Goal: Transaction & Acquisition: Purchase product/service

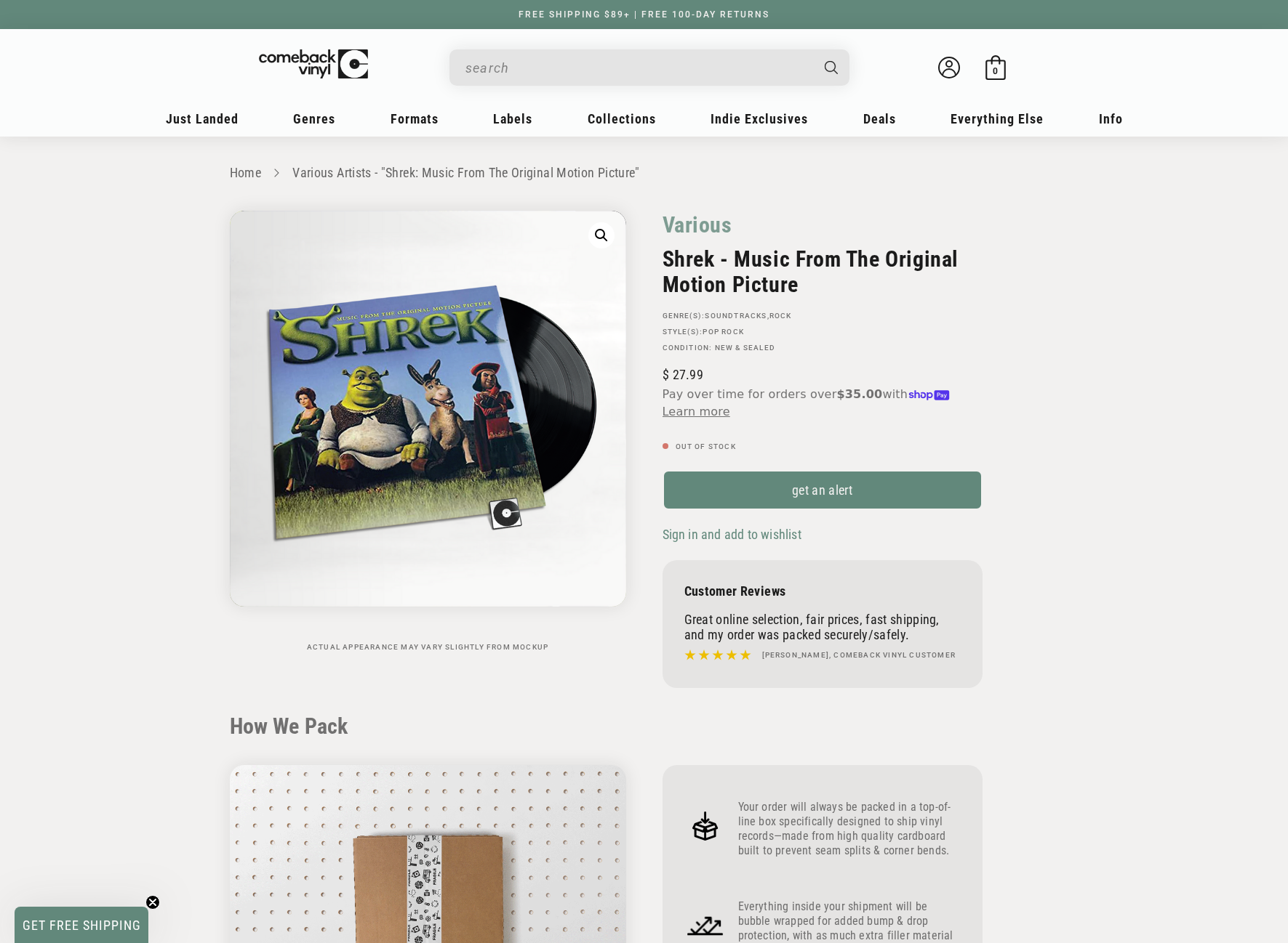
scroll to position [1250, 0]
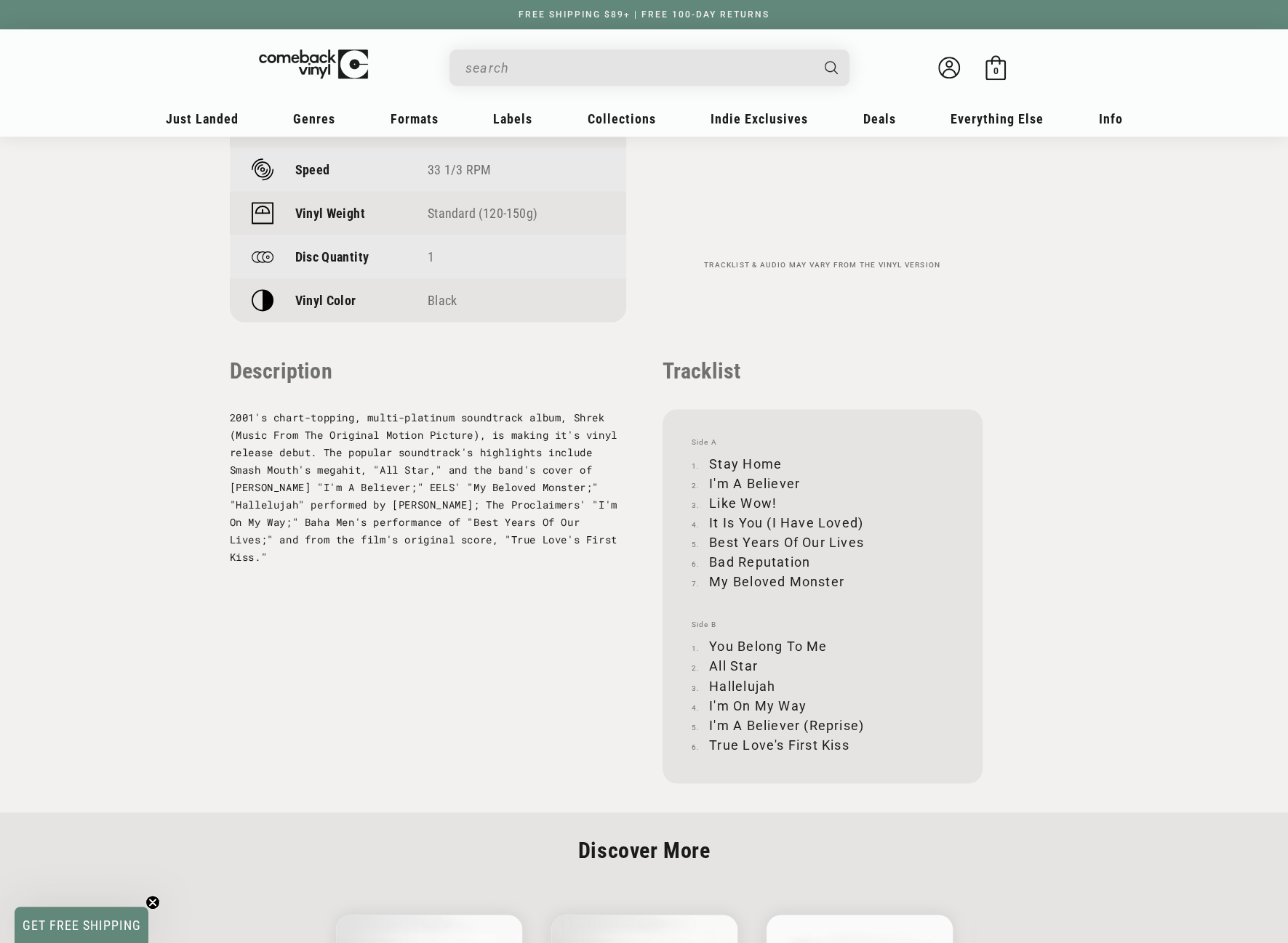
click at [670, 71] on input "When autocomplete results are available use up and down arrows to review and en…" at bounding box center [637, 67] width 345 height 30
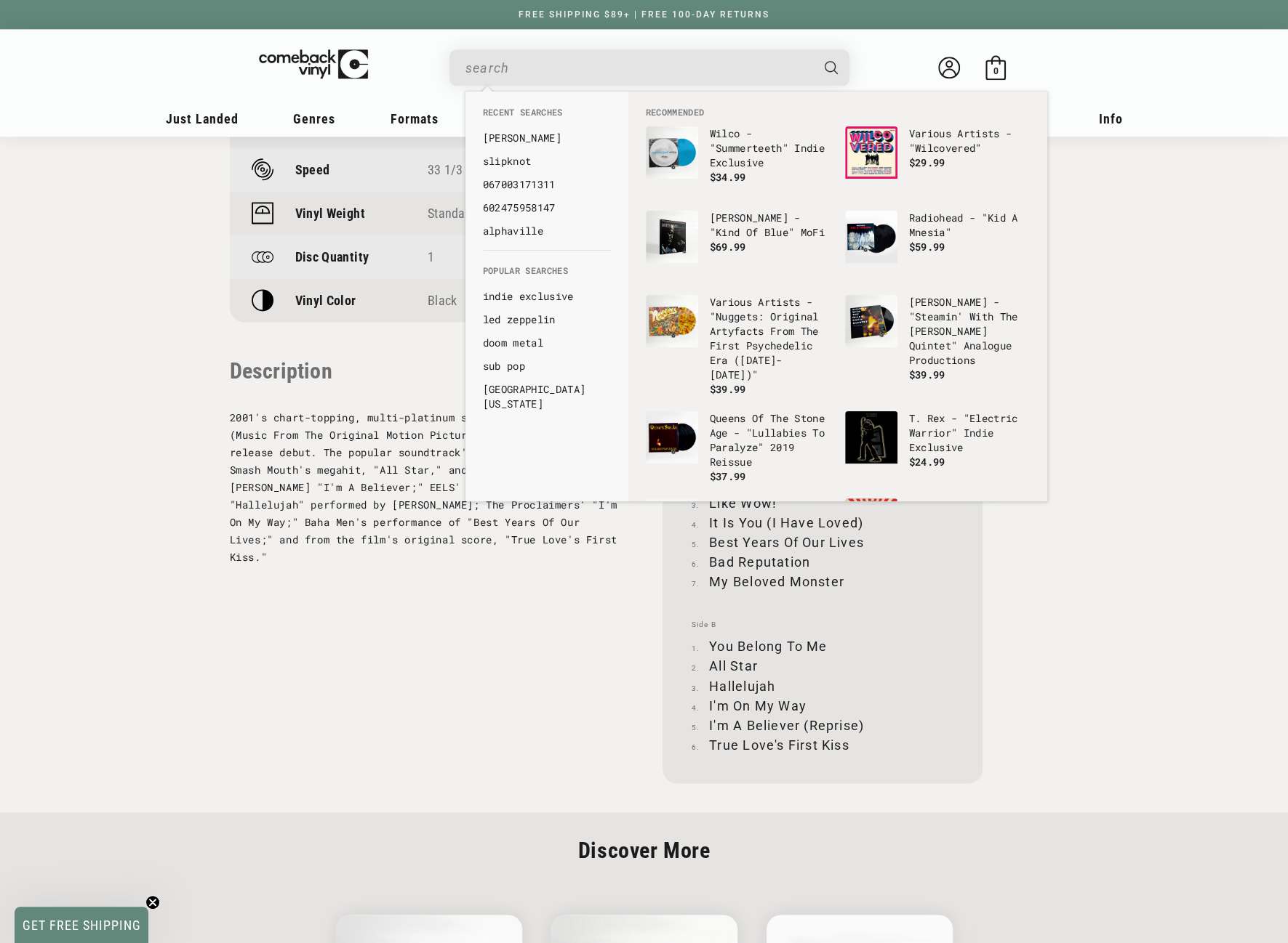
paste input "0075678596834"
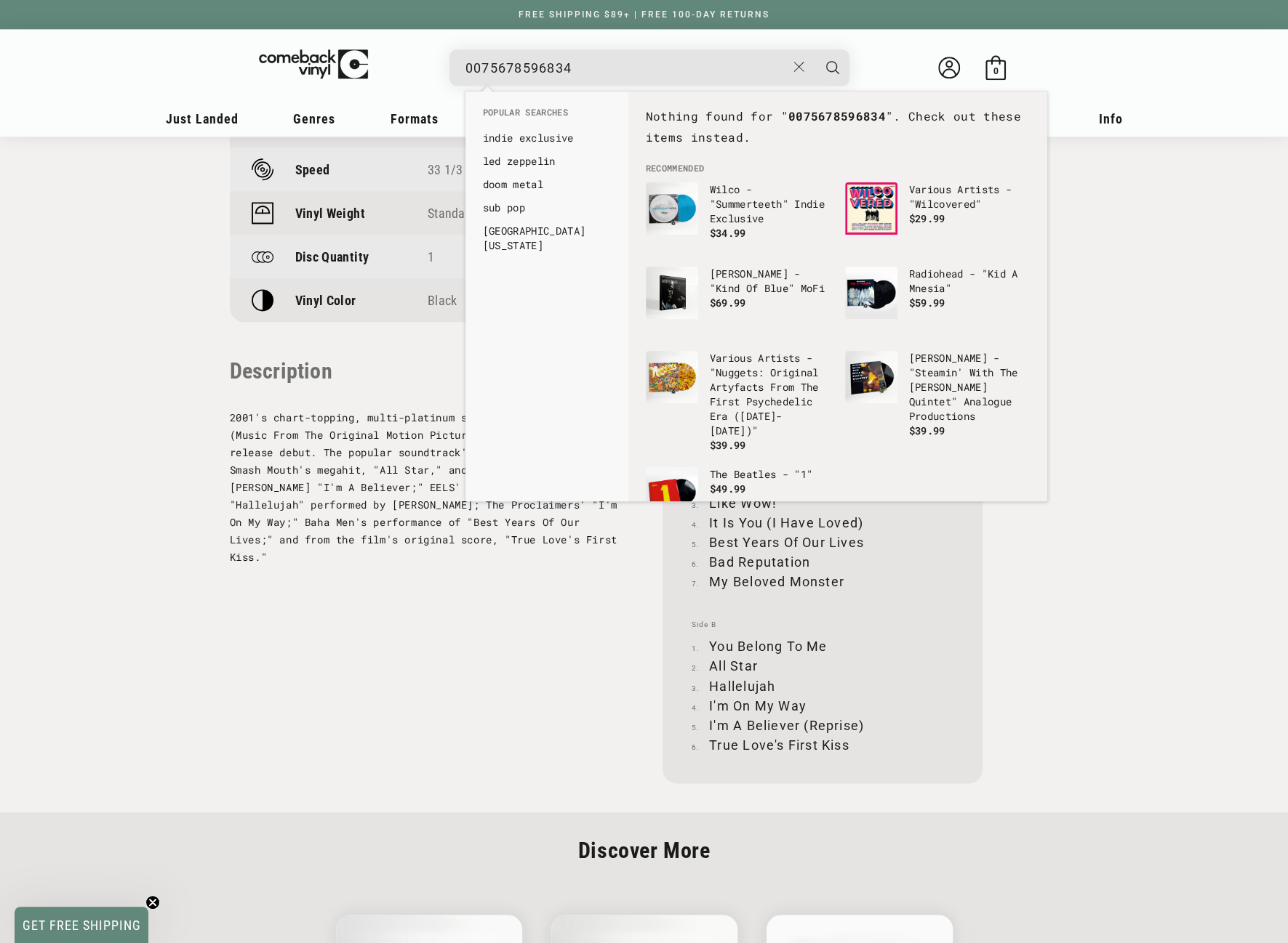
drag, startPoint x: 469, startPoint y: 68, endPoint x: 453, endPoint y: 70, distance: 16.1
click at [453, 70] on div "0075678596834 See all results... 0 results 0 results" at bounding box center [649, 67] width 400 height 36
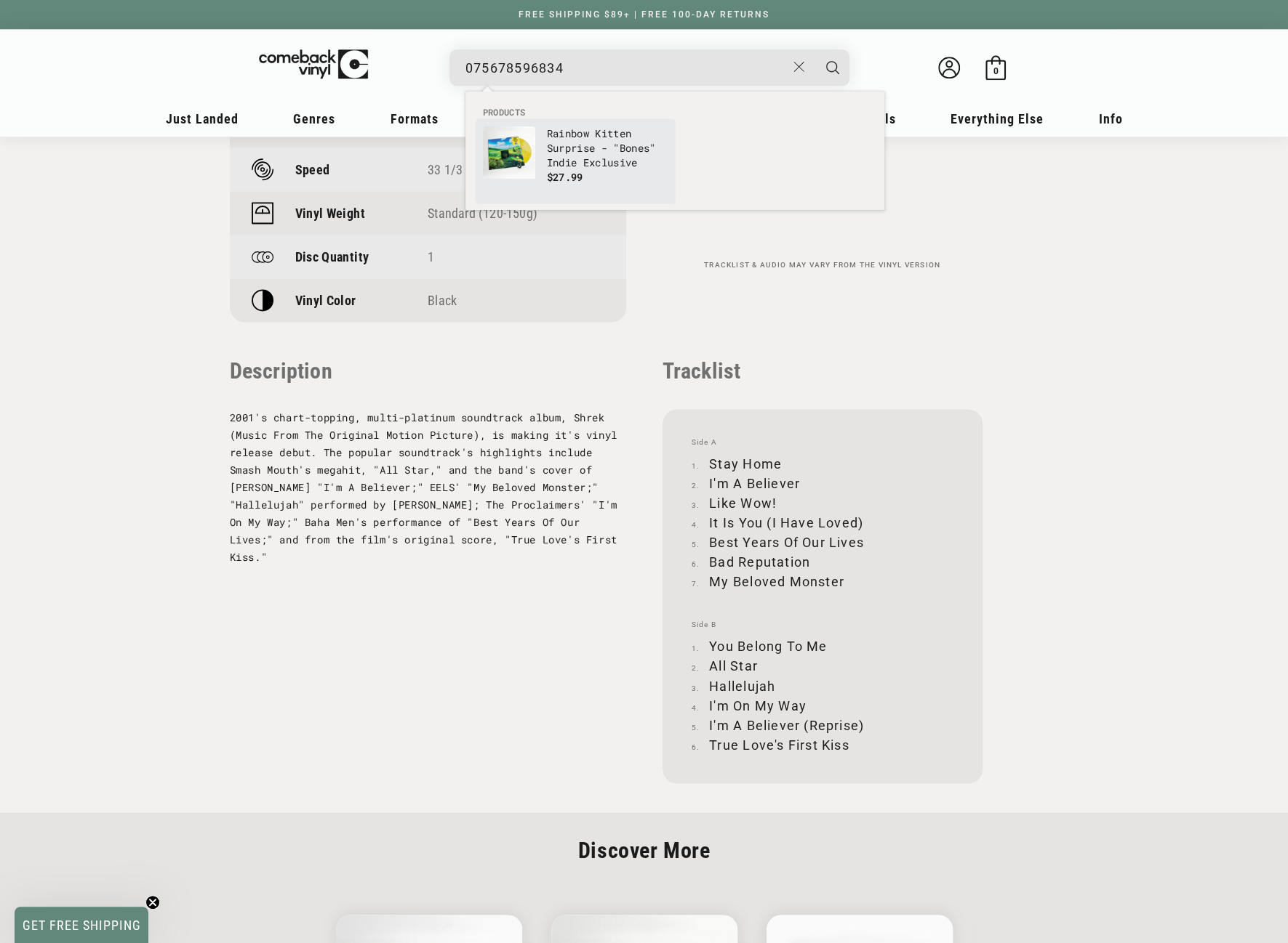
type input "075678596834"
click at [532, 145] on img "Products" at bounding box center [508, 152] width 52 height 52
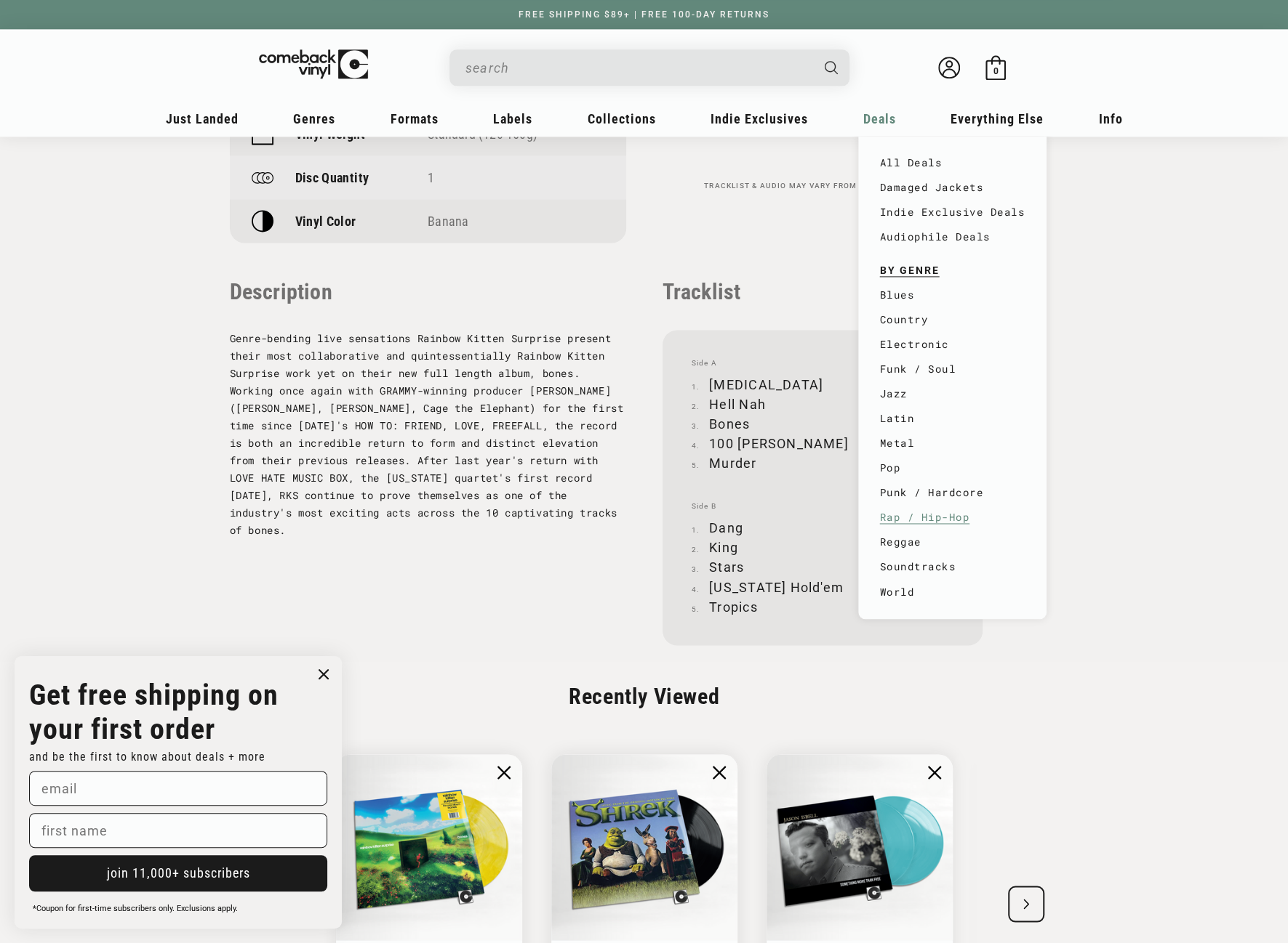
scroll to position [1381, 0]
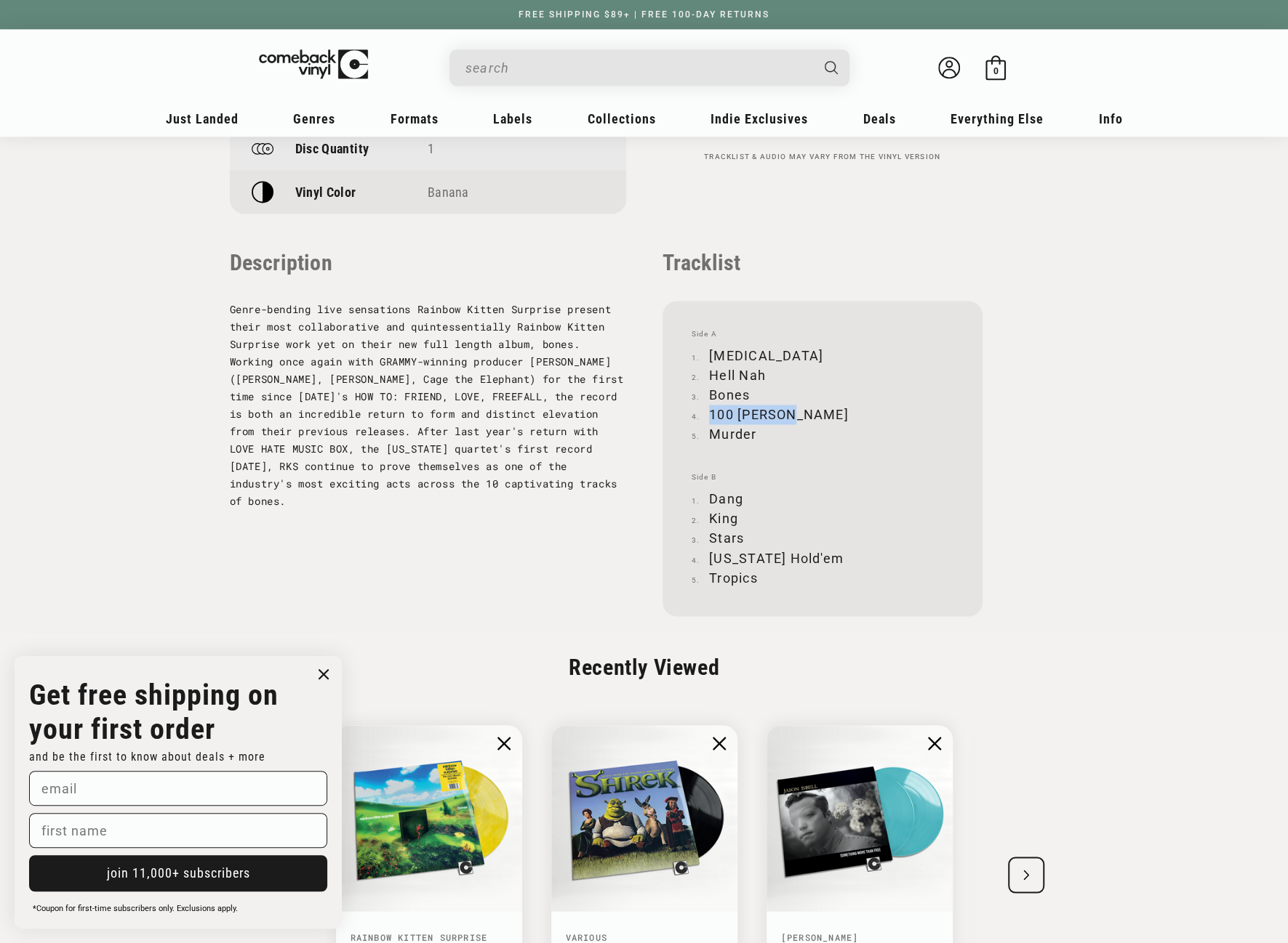
drag, startPoint x: 710, startPoint y: 416, endPoint x: 798, endPoint y: 412, distance: 88.1
click at [798, 412] on li "100 Summers" at bounding box center [822, 415] width 261 height 20
copy li "100 Summers"
drag, startPoint x: 710, startPoint y: 355, endPoint x: 790, endPoint y: 352, distance: 80.1
click at [790, 352] on li "Friendly Fire" at bounding box center [822, 356] width 261 height 20
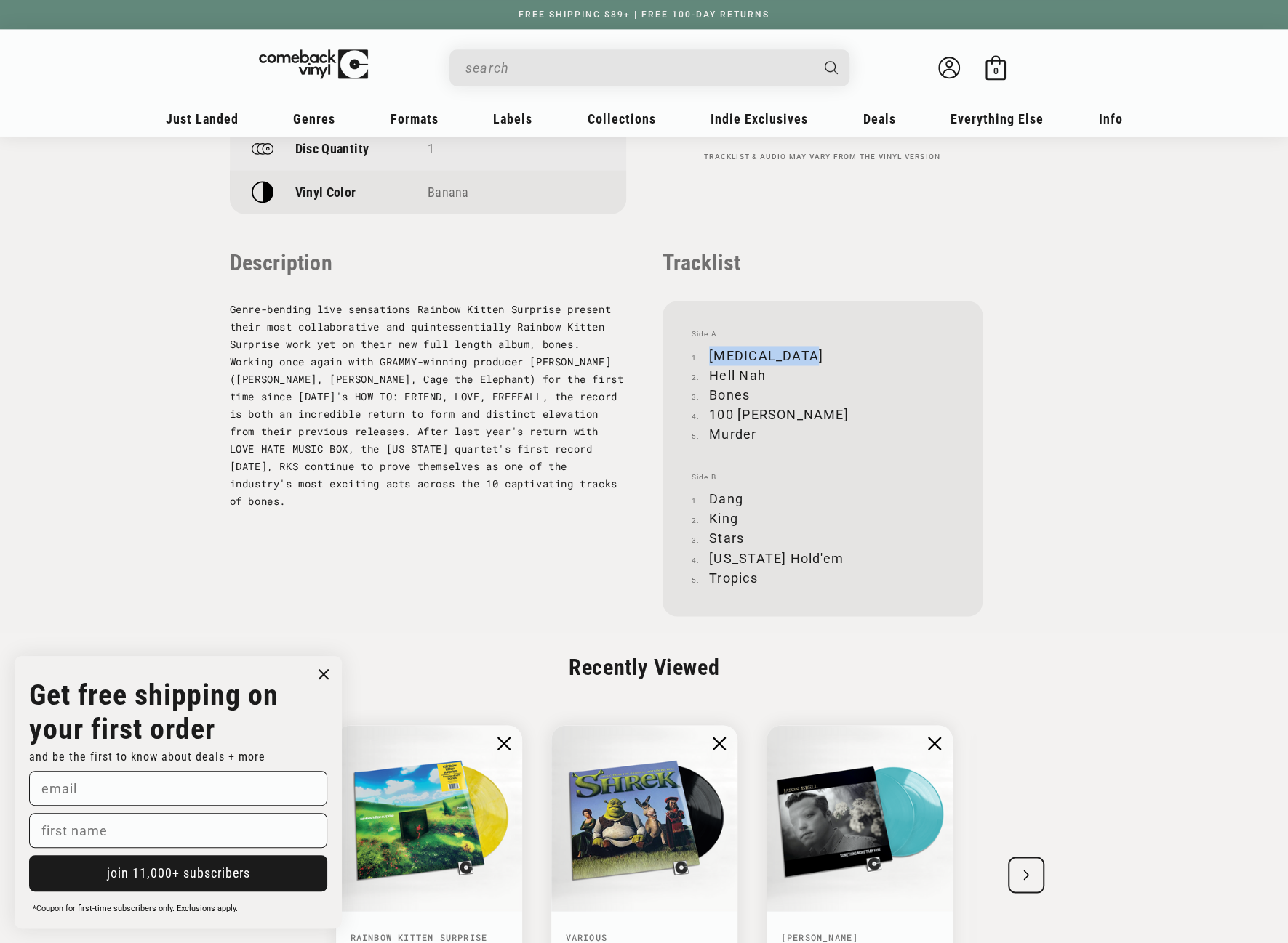
copy li "Friendly Fire"
drag, startPoint x: 711, startPoint y: 375, endPoint x: 762, endPoint y: 375, distance: 51.0
click at [762, 375] on li "Hell Nah" at bounding box center [822, 375] width 261 height 20
copy li "Hell Nah"
drag, startPoint x: 710, startPoint y: 396, endPoint x: 756, endPoint y: 396, distance: 46.0
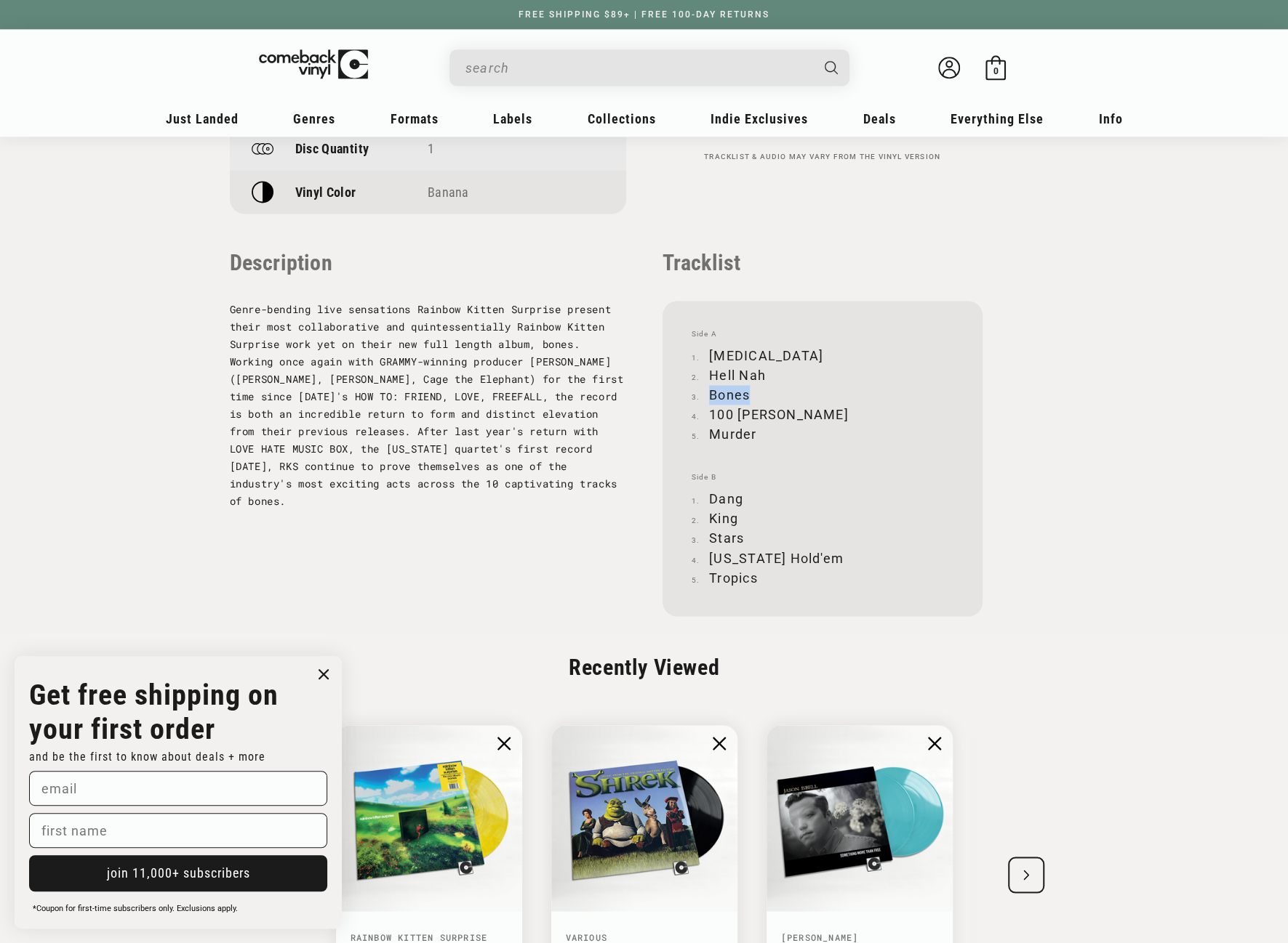
click at [756, 396] on li "Bones" at bounding box center [822, 395] width 261 height 20
copy li "Bones"
drag, startPoint x: 710, startPoint y: 416, endPoint x: 804, endPoint y: 413, distance: 94.0
click at [804, 413] on li "100 Summers" at bounding box center [822, 415] width 261 height 20
copy li "100 Summers"
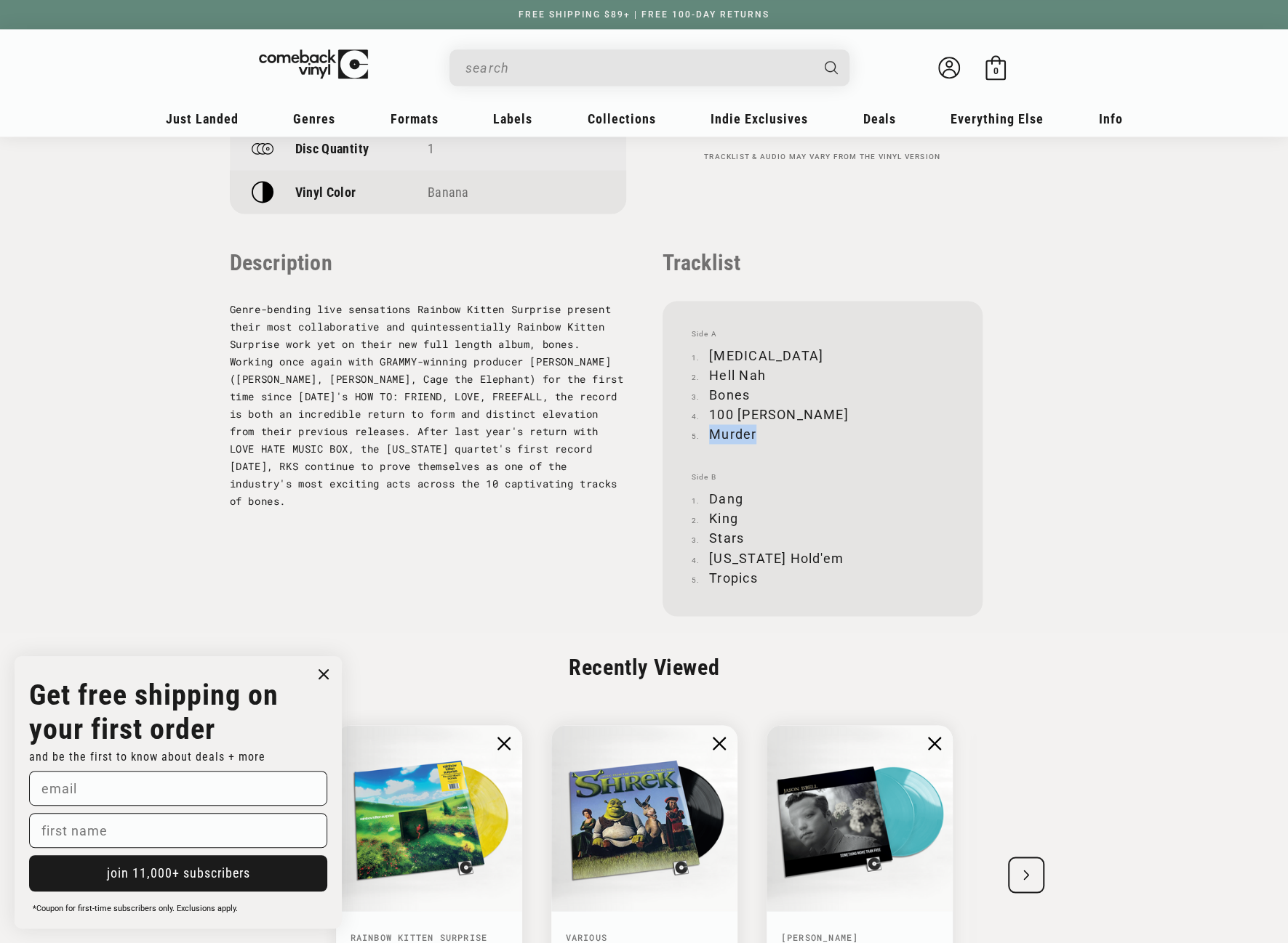
drag, startPoint x: 710, startPoint y: 431, endPoint x: 755, endPoint y: 434, distance: 45.1
click at [755, 434] on li "Murder" at bounding box center [822, 434] width 261 height 20
copy li "Murder"
drag, startPoint x: 710, startPoint y: 493, endPoint x: 750, endPoint y: 497, distance: 40.2
click at [750, 498] on li "Dang" at bounding box center [822, 499] width 261 height 20
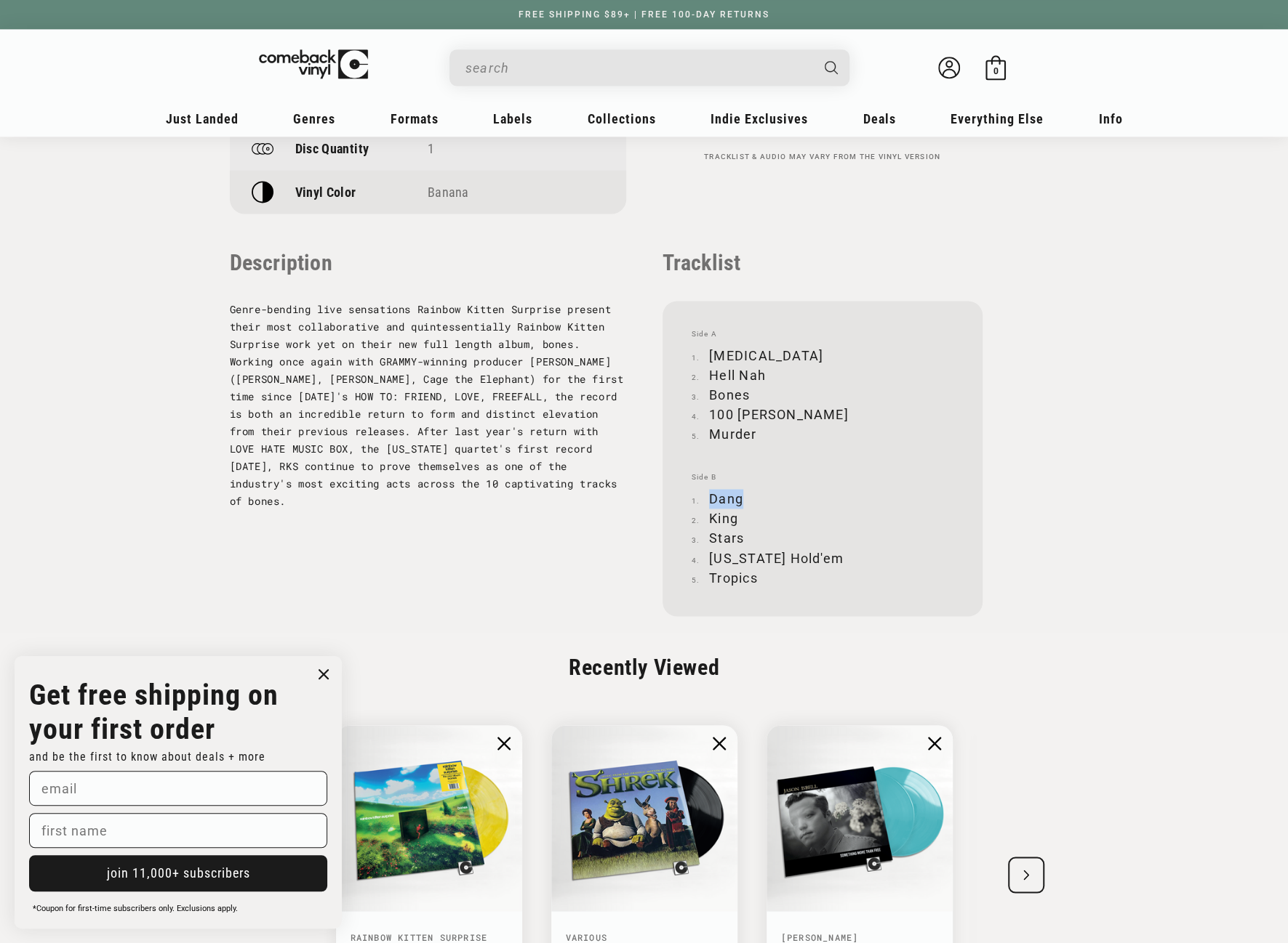
copy li "Dang"
drag, startPoint x: 710, startPoint y: 517, endPoint x: 734, endPoint y: 517, distance: 24.0
click at [734, 517] on li "King" at bounding box center [822, 519] width 261 height 20
copy li "King"
drag, startPoint x: 710, startPoint y: 535, endPoint x: 745, endPoint y: 535, distance: 35.0
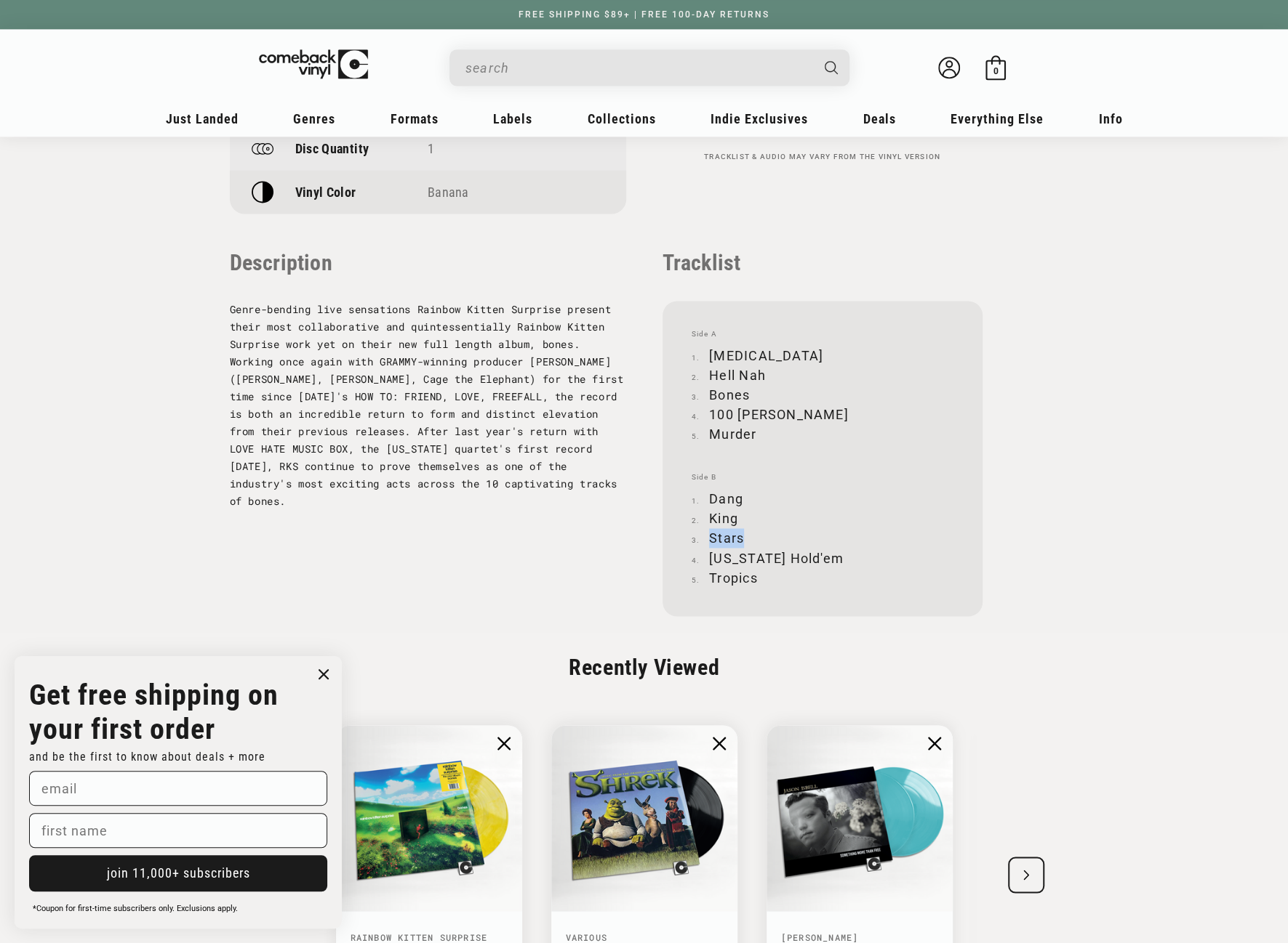
click at [745, 535] on li "Stars" at bounding box center [822, 538] width 261 height 20
copy li "Stars"
drag, startPoint x: 710, startPoint y: 559, endPoint x: 804, endPoint y: 556, distance: 94.0
click at [804, 556] on li "Texas Hold'em" at bounding box center [822, 558] width 261 height 20
copy li "Texas Hold'em"
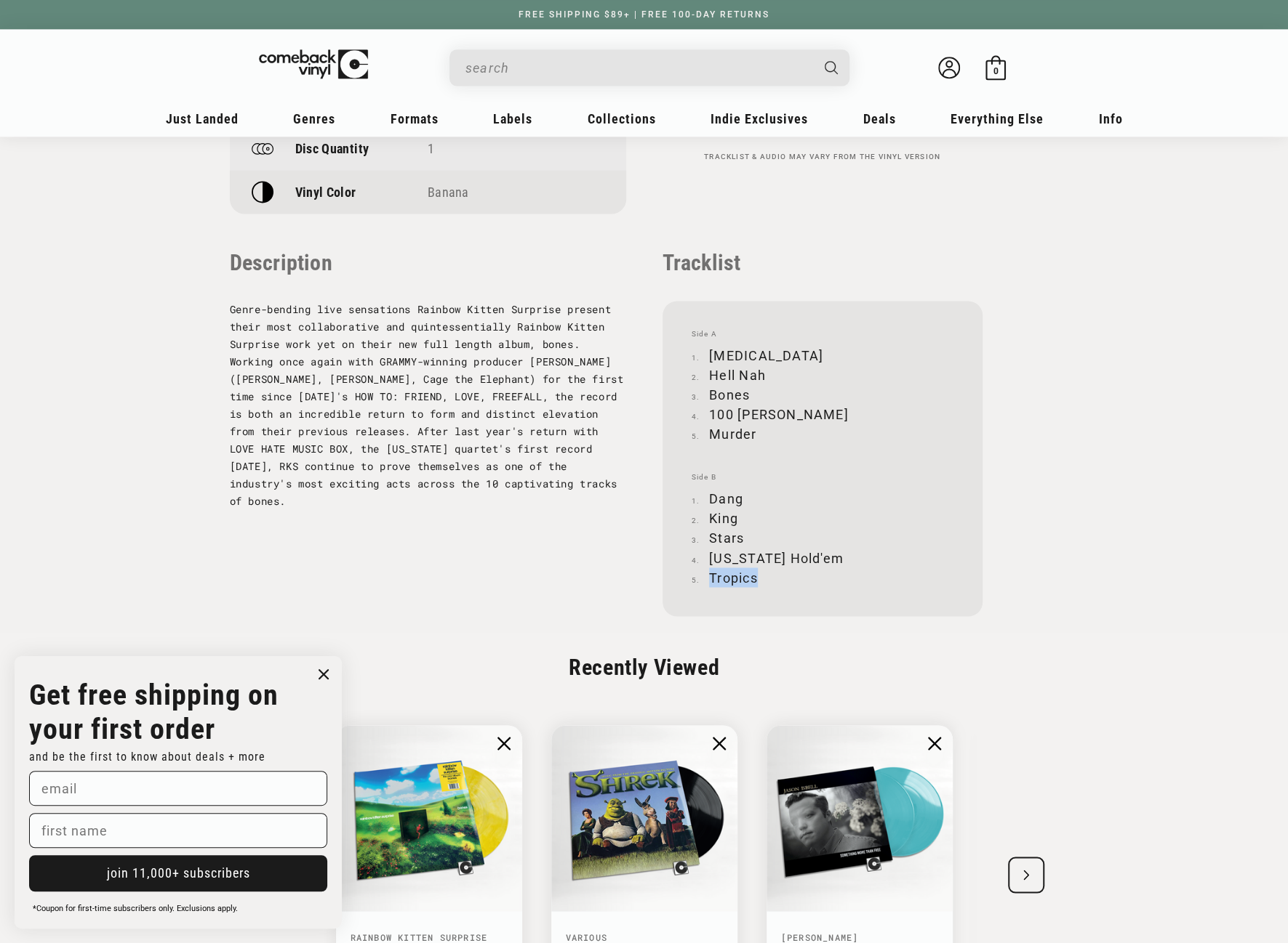
drag, startPoint x: 711, startPoint y: 579, endPoint x: 758, endPoint y: 579, distance: 47.0
click at [758, 579] on li "Tropics" at bounding box center [822, 577] width 261 height 20
drag, startPoint x: 710, startPoint y: 352, endPoint x: 790, endPoint y: 345, distance: 80.3
click at [790, 345] on div "Side A Friendly Fire Hell Nah Bones 100 Summers Murder Side B Dang King Stars T…" at bounding box center [822, 458] width 320 height 316
drag, startPoint x: 711, startPoint y: 372, endPoint x: 763, endPoint y: 369, distance: 52.1
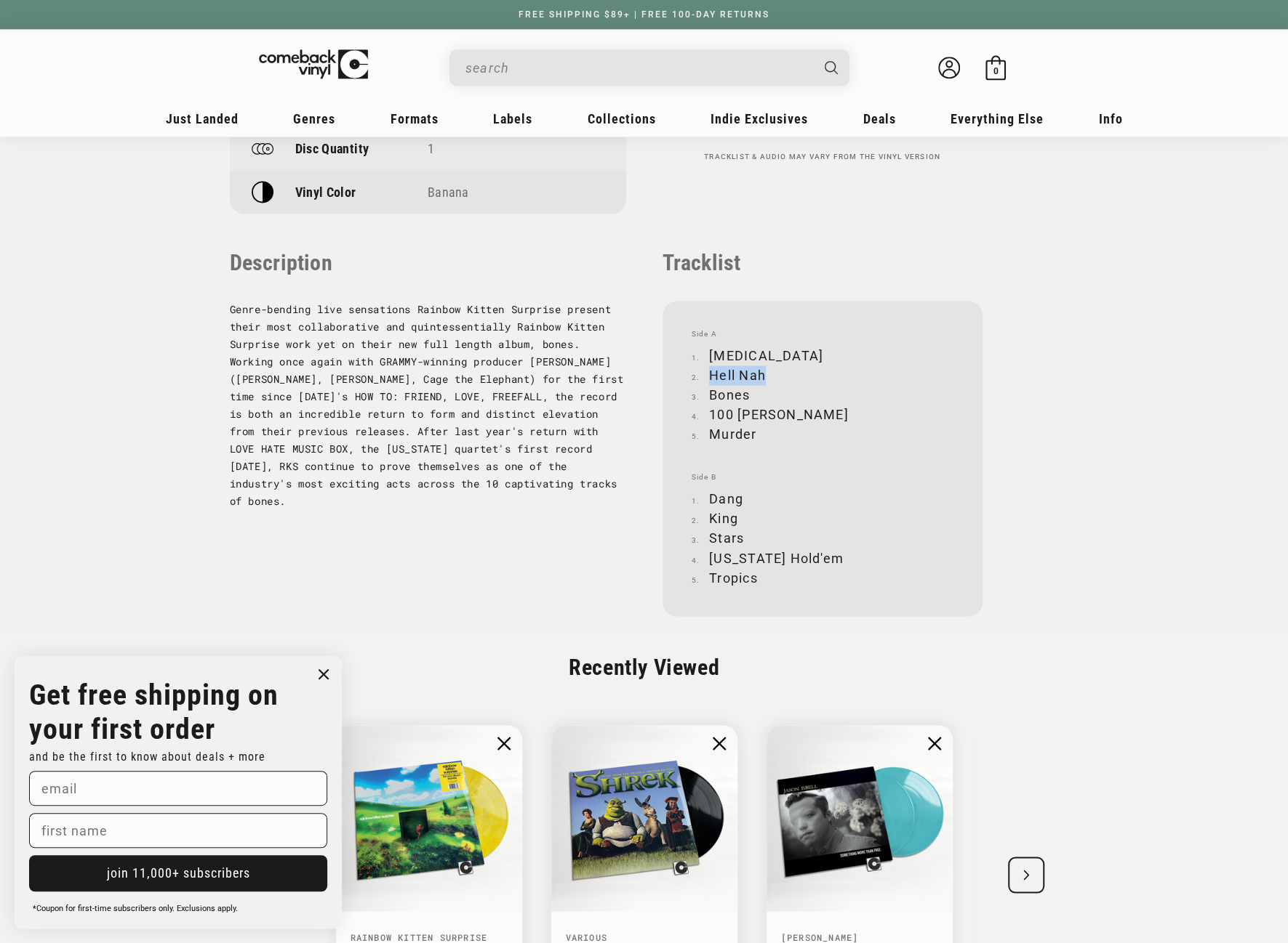
click at [763, 369] on li "Hell Nah" at bounding box center [822, 375] width 261 height 20
drag, startPoint x: 711, startPoint y: 395, endPoint x: 748, endPoint y: 396, distance: 37.0
click at [748, 396] on li "Bones" at bounding box center [822, 395] width 261 height 20
drag, startPoint x: 710, startPoint y: 409, endPoint x: 799, endPoint y: 416, distance: 89.3
click at [799, 416] on li "100 Summers" at bounding box center [822, 415] width 261 height 20
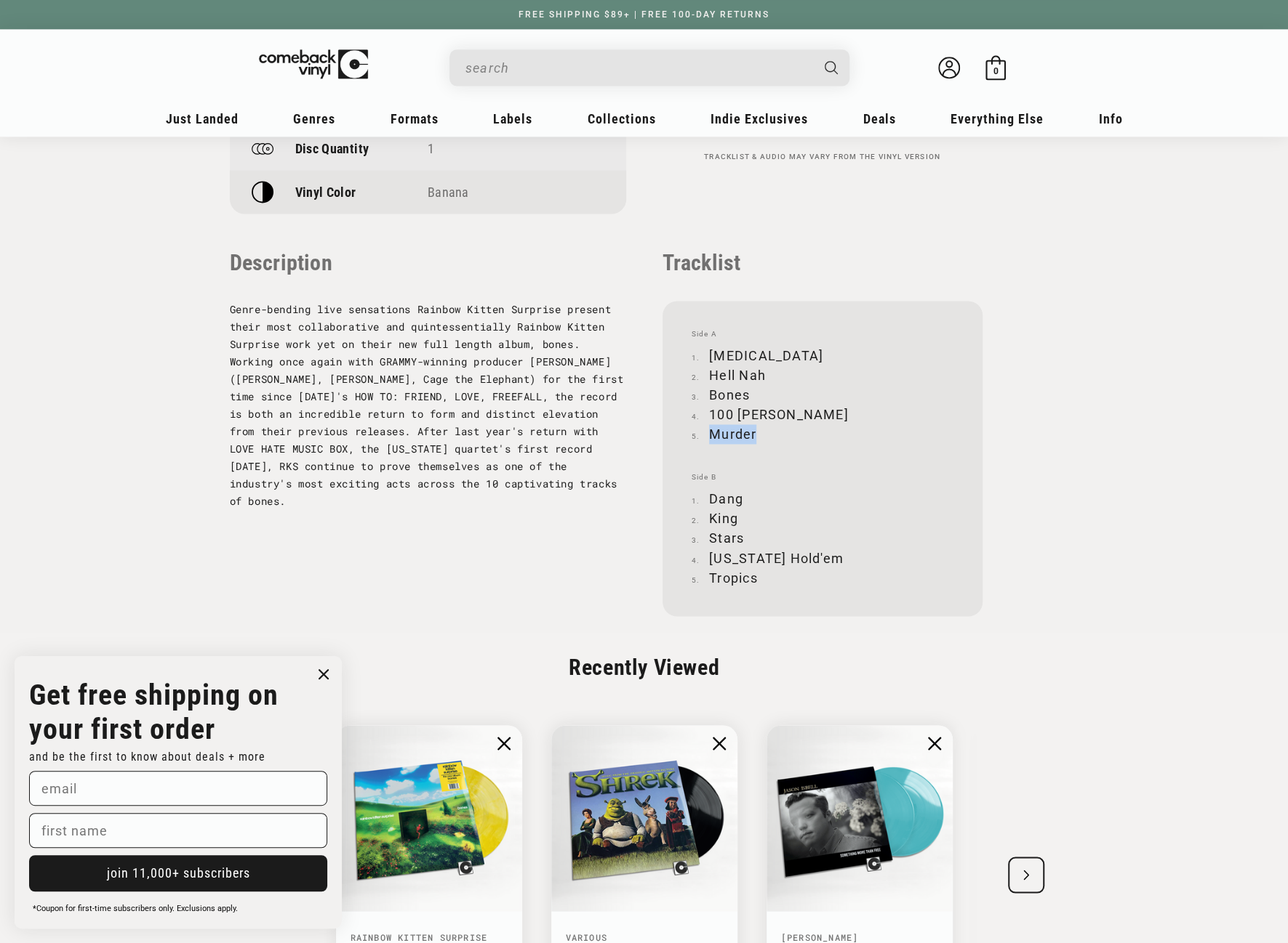
drag, startPoint x: 710, startPoint y: 430, endPoint x: 766, endPoint y: 432, distance: 56.0
click at [766, 432] on li "Murder" at bounding box center [822, 434] width 261 height 20
drag, startPoint x: 710, startPoint y: 492, endPoint x: 742, endPoint y: 495, distance: 32.1
click at [742, 495] on li "Dang" at bounding box center [822, 499] width 261 height 20
drag, startPoint x: 711, startPoint y: 556, endPoint x: 807, endPoint y: 557, distance: 96.0
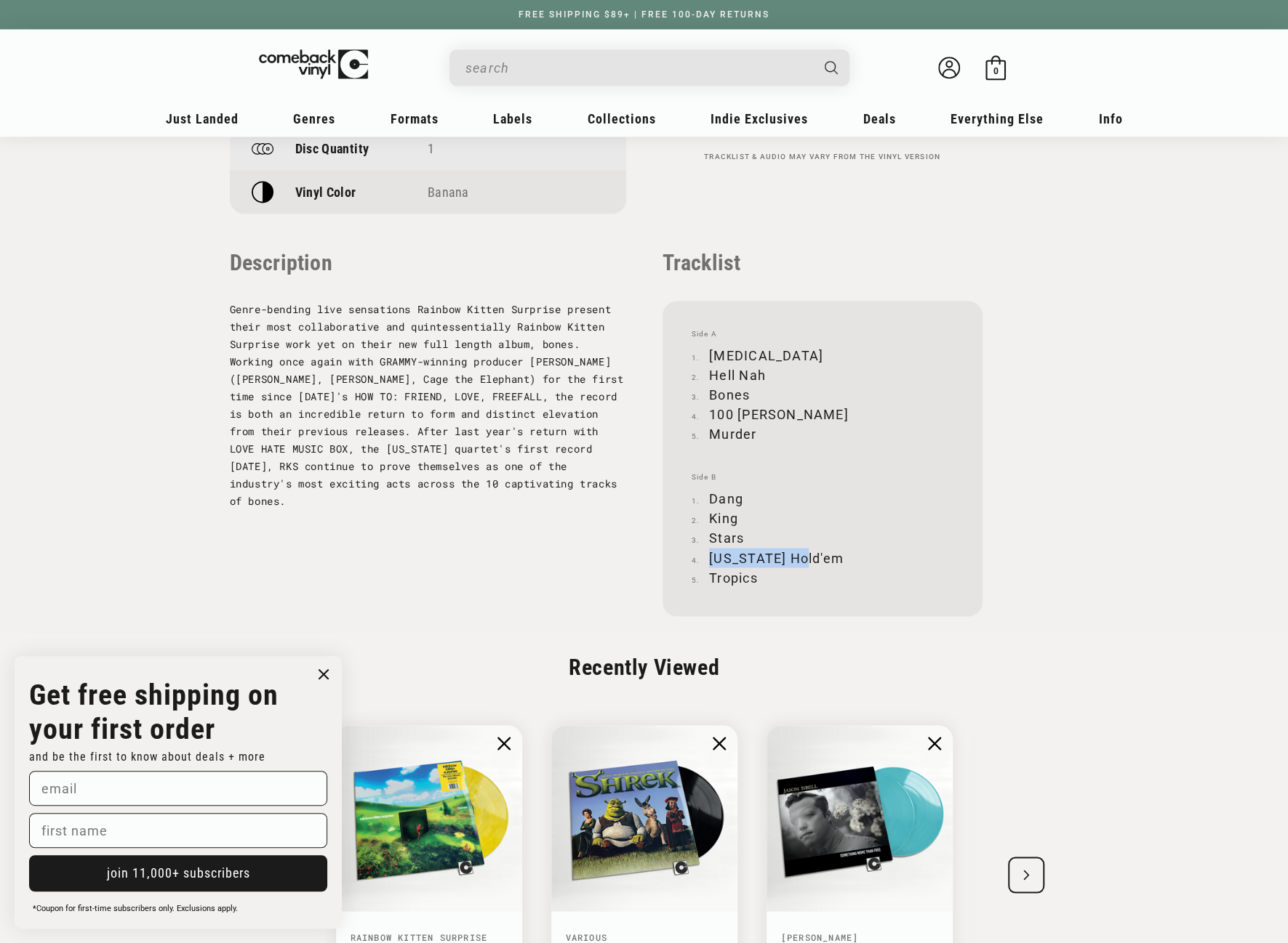
click at [807, 557] on li "Texas Hold'em" at bounding box center [822, 558] width 261 height 20
